Goal: Task Accomplishment & Management: Manage account settings

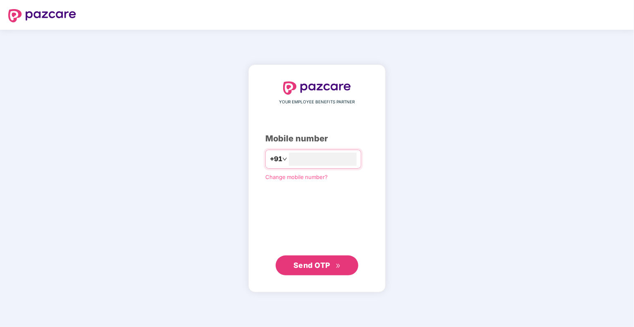
type input "**********"
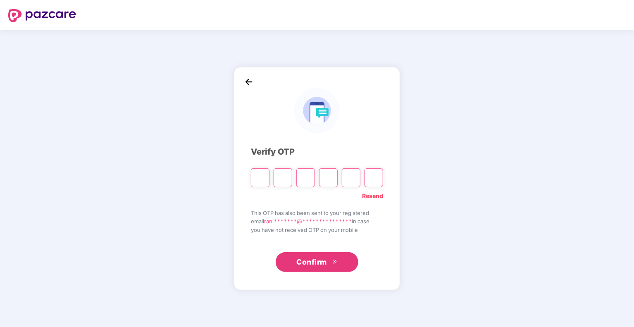
type input "*"
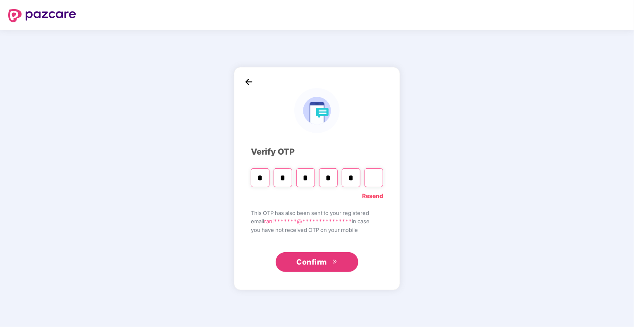
type input "*"
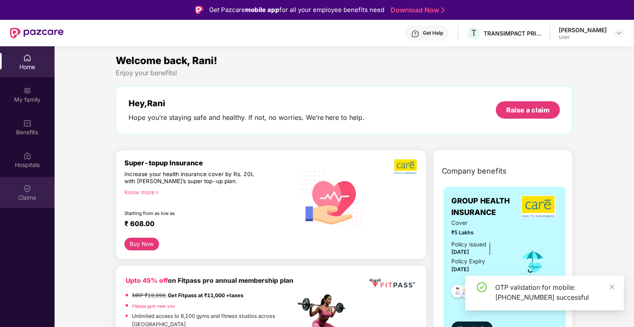
click at [30, 196] on div "Claims" at bounding box center [27, 197] width 55 height 8
